Goal: Task Accomplishment & Management: Manage account settings

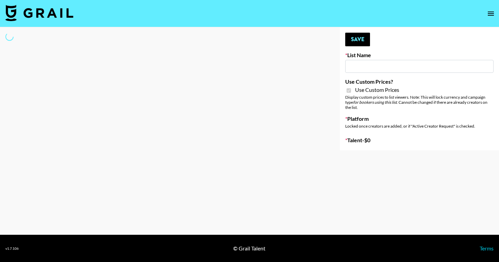
type input "Halovida ([DATE])"
checkbox input "true"
select select "Brand"
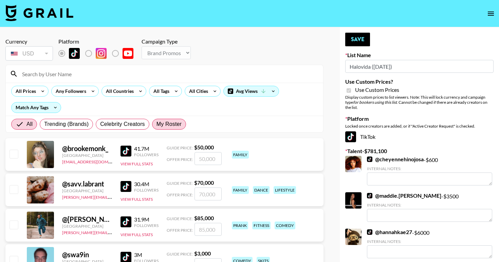
click at [165, 127] on span "My Roster" at bounding box center [169, 124] width 25 height 8
click at [157, 124] on input "My Roster" at bounding box center [157, 124] width 0 height 0
radio input "true"
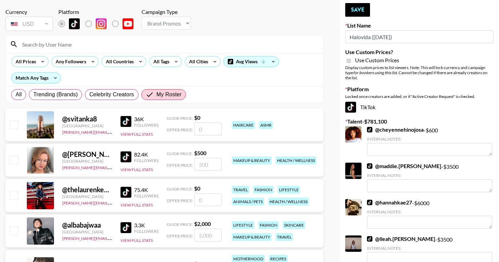
scroll to position [56, 0]
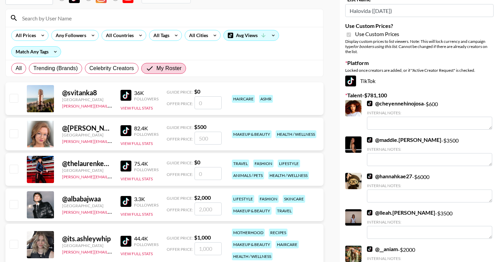
click at [11, 130] on input "checkbox" at bounding box center [14, 133] width 8 height 8
checkbox input "true"
type input "500"
click at [16, 171] on input "checkbox" at bounding box center [14, 168] width 8 height 8
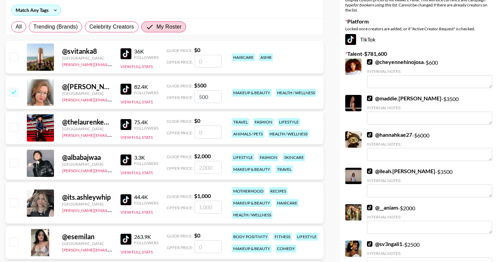
scroll to position [146, 0]
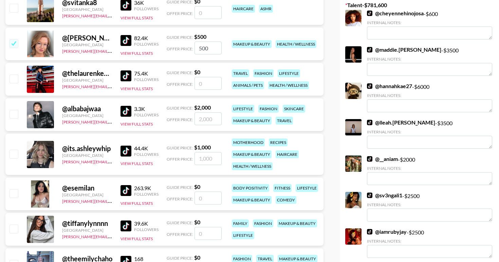
click at [12, 79] on input "checkbox" at bounding box center [14, 78] width 8 height 8
checkbox input "false"
click at [203, 49] on input "500" at bounding box center [208, 47] width 27 height 13
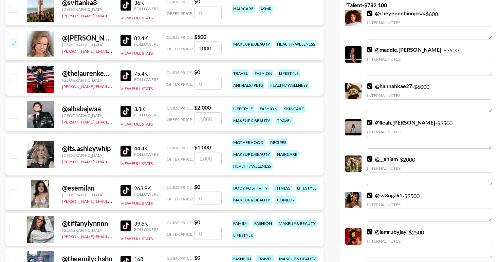
type input "1000"
click at [12, 153] on input "checkbox" at bounding box center [14, 153] width 8 height 8
checkbox input "true"
type input "1000"
click at [212, 159] on input "1000" at bounding box center [208, 158] width 27 height 13
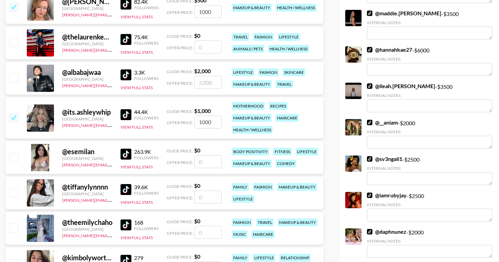
scroll to position [225, 0]
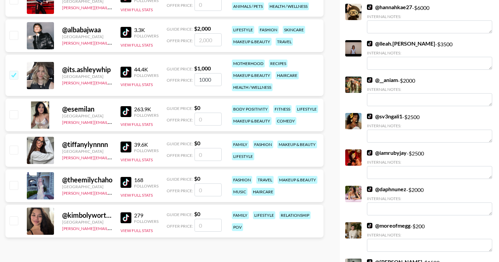
click at [11, 113] on input "checkbox" at bounding box center [14, 114] width 8 height 8
click at [195, 117] on input "number" at bounding box center [208, 118] width 27 height 13
checkbox input "true"
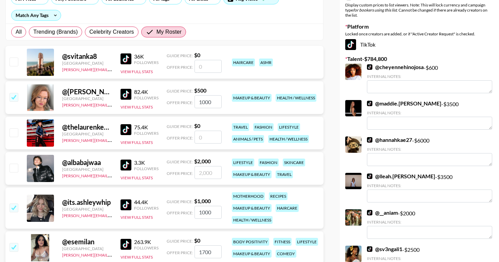
scroll to position [111, 0]
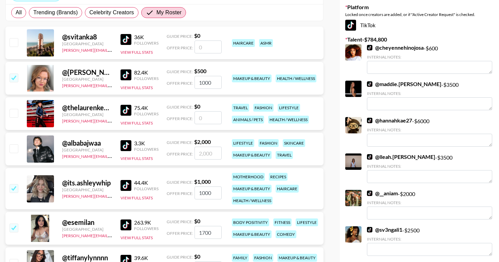
type input "1700"
click at [11, 113] on input "checkbox" at bounding box center [14, 113] width 8 height 8
click at [204, 115] on input "number" at bounding box center [208, 117] width 27 height 13
checkbox input "true"
type input "1500"
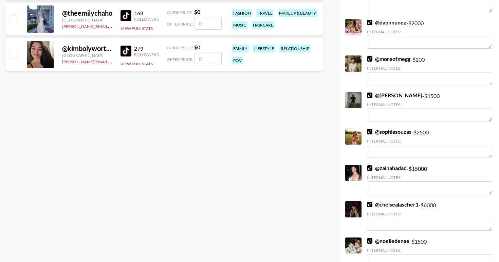
scroll to position [0, 0]
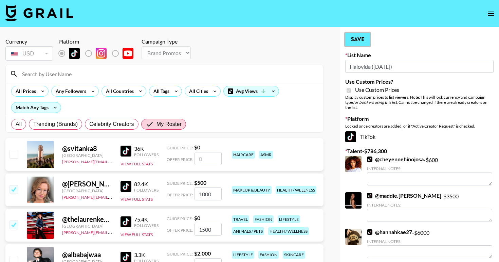
click at [366, 40] on button "Save" at bounding box center [357, 40] width 25 height 14
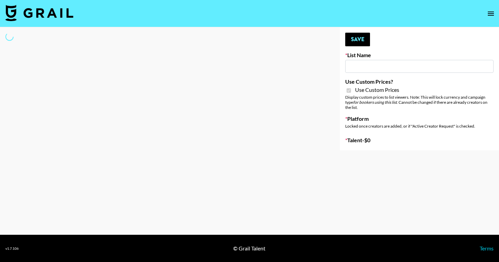
type input "Hily (10th Oct)"
checkbox input "true"
select select "Brand"
